Goal: Find specific page/section: Find specific page/section

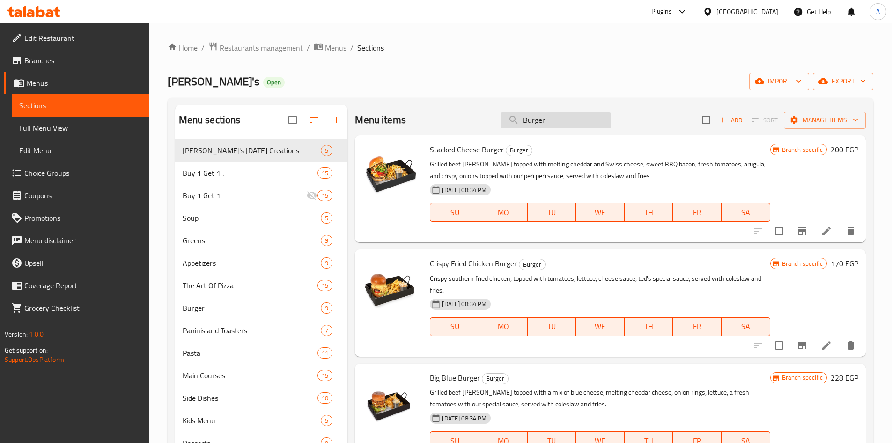
click at [535, 119] on input "Burger" at bounding box center [556, 120] width 111 height 16
type input "f"
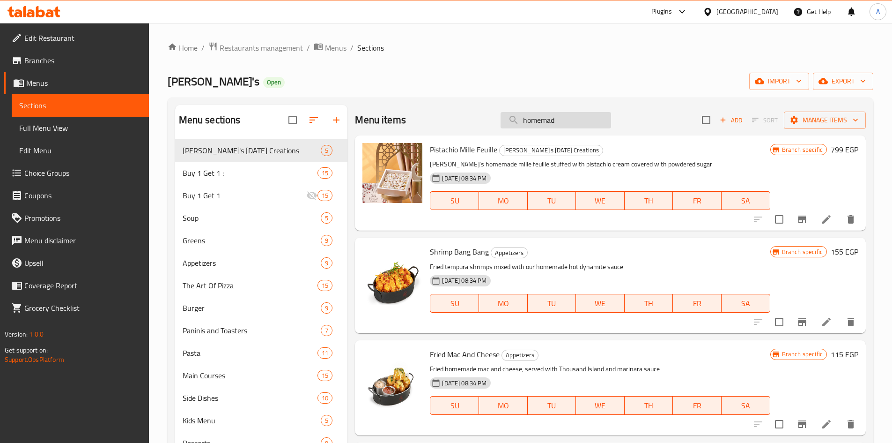
click at [573, 119] on input "homemad" at bounding box center [556, 120] width 111 height 16
click at [576, 119] on input "homemade" at bounding box center [556, 120] width 111 height 16
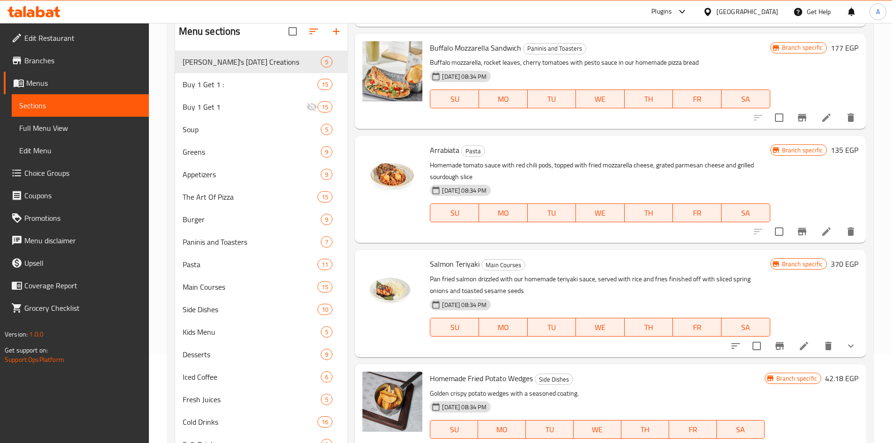
scroll to position [131, 0]
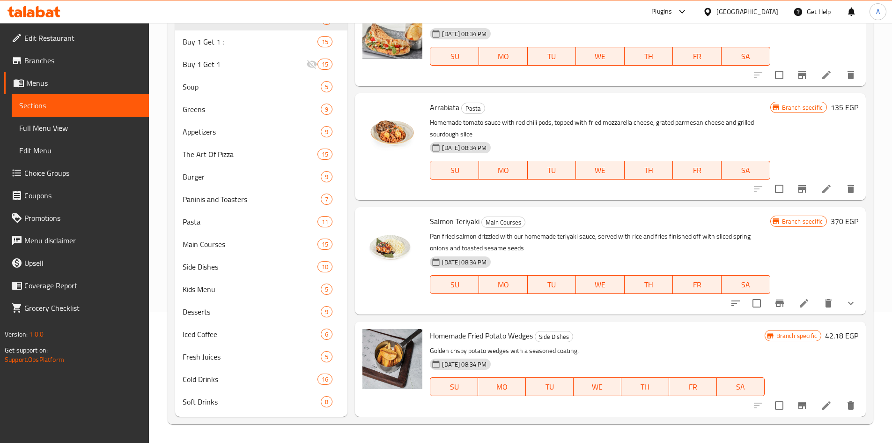
click at [462, 327] on div "Homemade Fried Potato Wedges Side Dishes Golden crispy potato wedges with a sea…" at bounding box center [597, 369] width 342 height 88
click at [460, 331] on span "Homemade Fried Potato Wedges" at bounding box center [481, 335] width 103 height 14
copy span "Homemade"
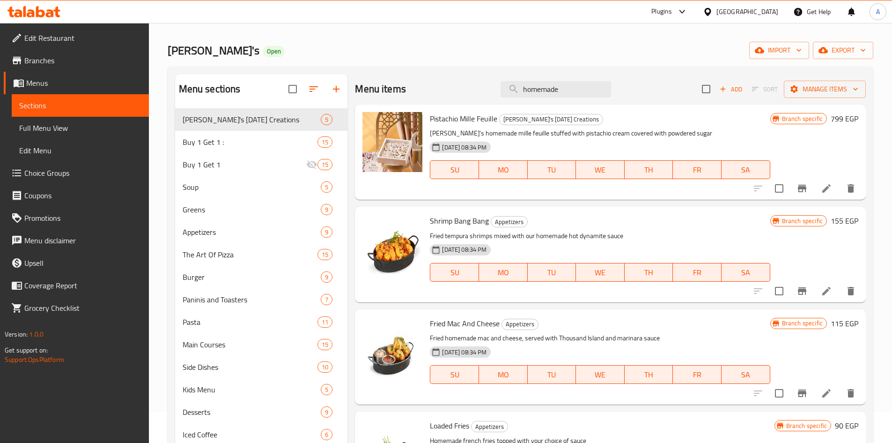
scroll to position [0, 0]
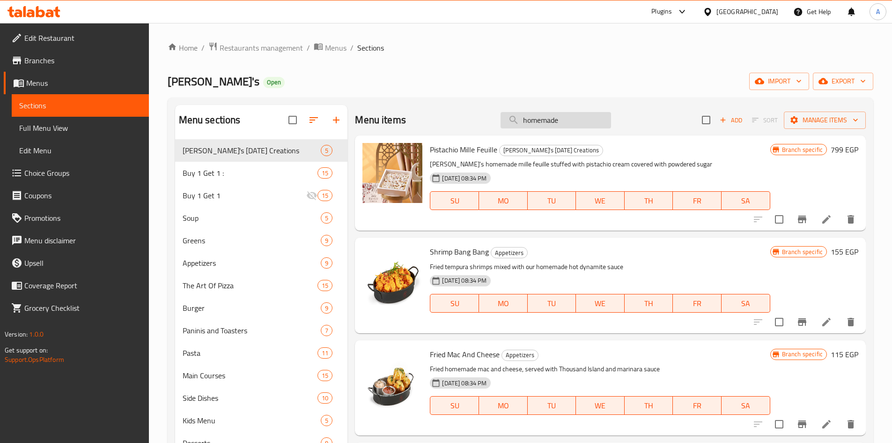
click at [564, 123] on input "homemade" at bounding box center [556, 120] width 111 height 16
paste input "H"
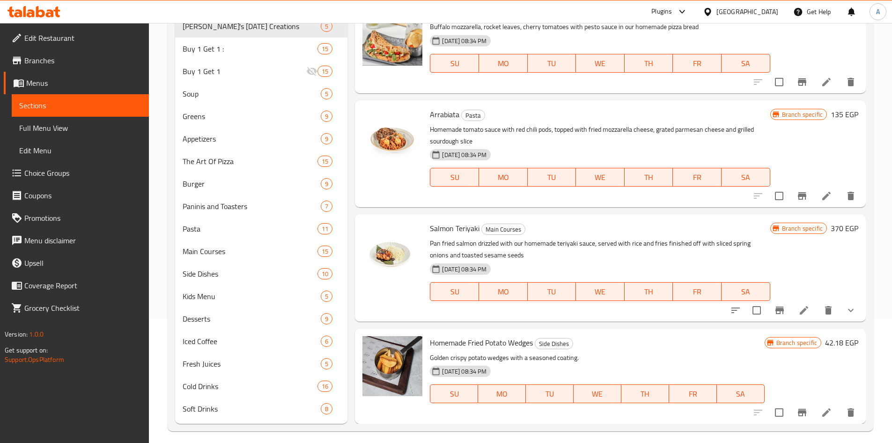
scroll to position [131, 0]
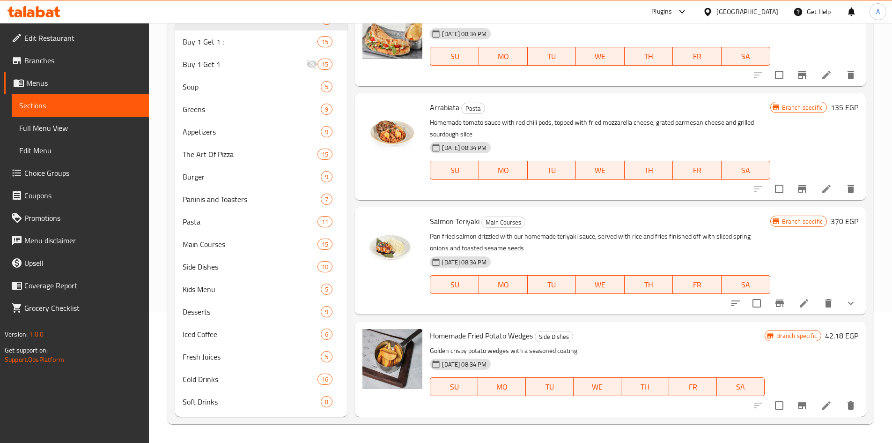
type input "Homemade"
